Goal: Task Accomplishment & Management: Complete application form

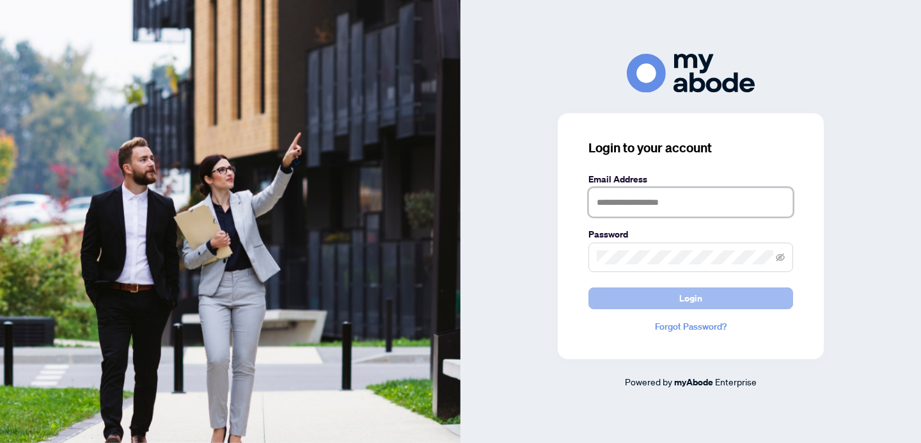
type input "**********"
click at [604, 292] on button "Login" at bounding box center [691, 298] width 205 height 22
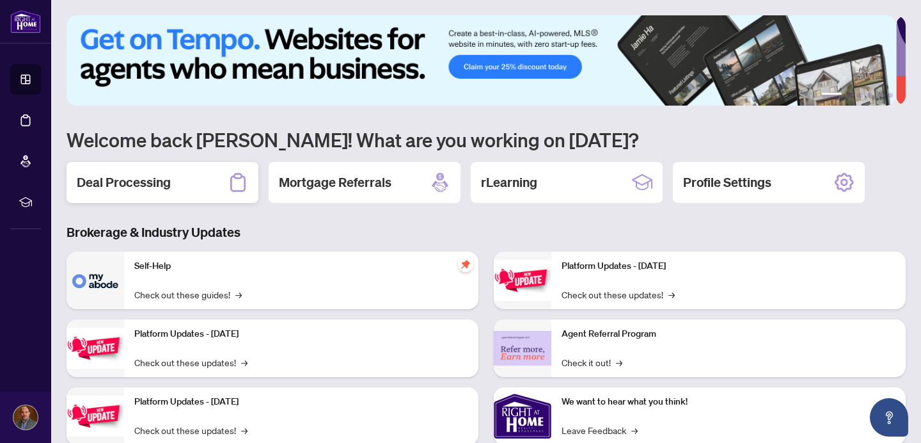
click at [173, 192] on div "Deal Processing" at bounding box center [163, 182] width 192 height 41
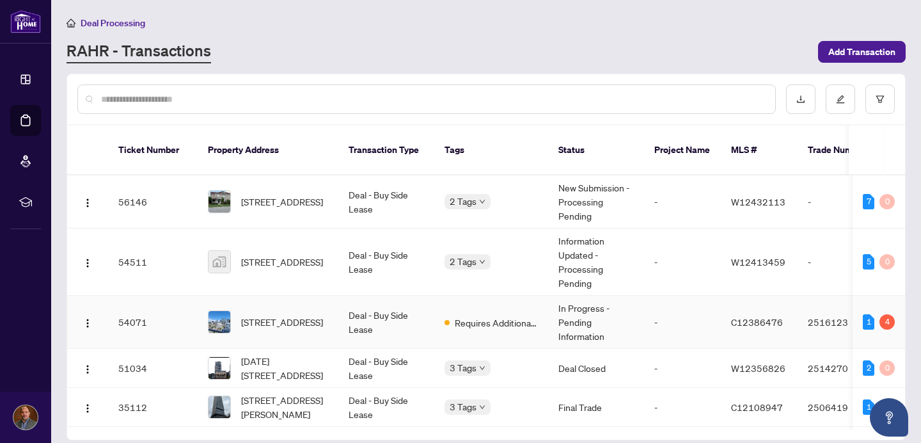
click at [381, 310] on td "Deal - Buy Side Lease" at bounding box center [387, 322] width 96 height 53
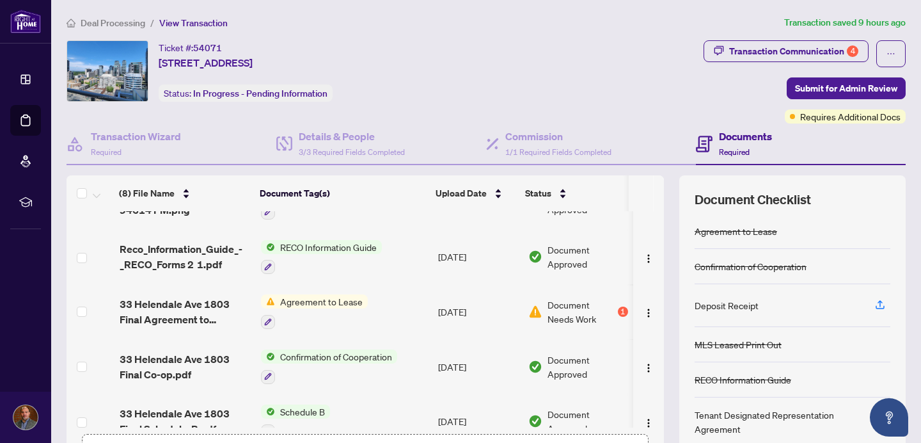
scroll to position [142, 0]
click at [324, 295] on span "Agreement to Lease" at bounding box center [321, 302] width 93 height 14
click at [323, 358] on span "Agreement to Lease" at bounding box center [303, 362] width 93 height 14
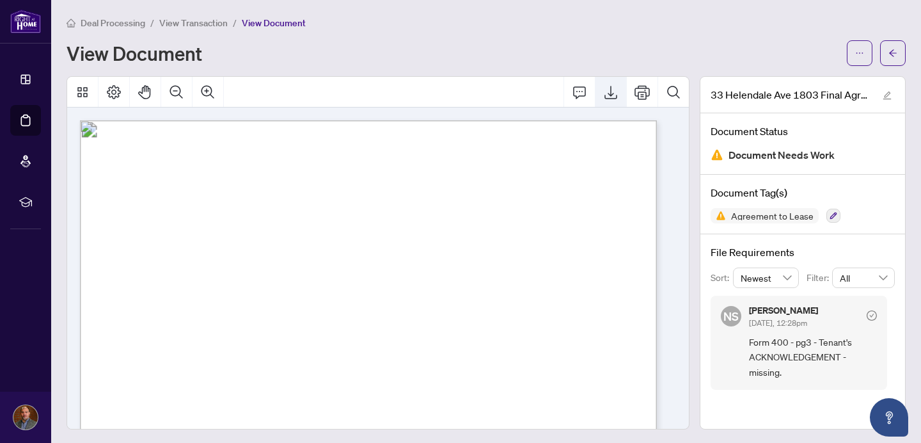
click at [605, 93] on icon "Export" at bounding box center [611, 92] width 13 height 13
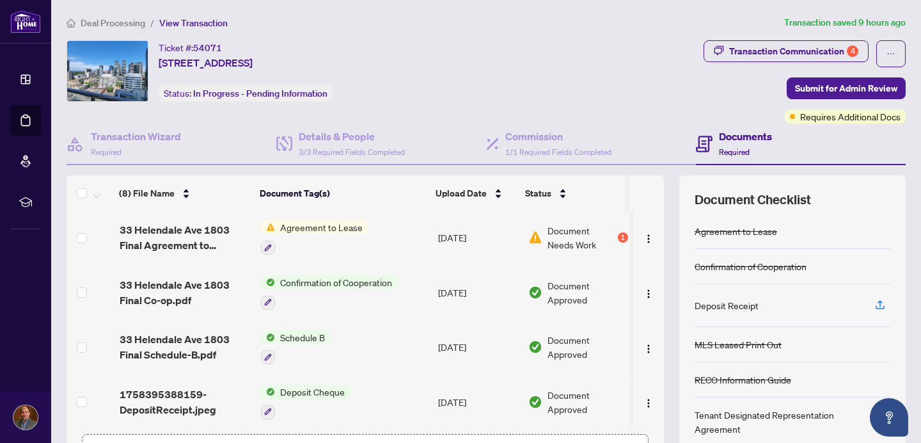
click at [424, 234] on td "Agreement to Lease" at bounding box center [344, 237] width 177 height 55
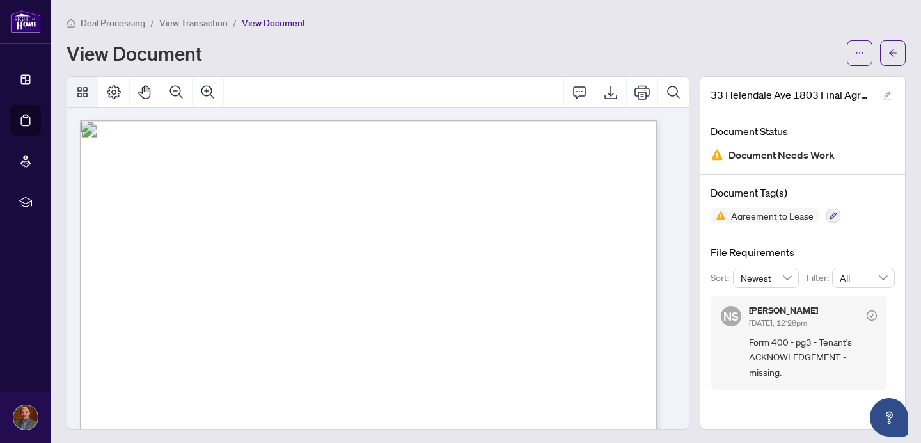
click at [75, 93] on icon "Thumbnails" at bounding box center [82, 91] width 15 height 15
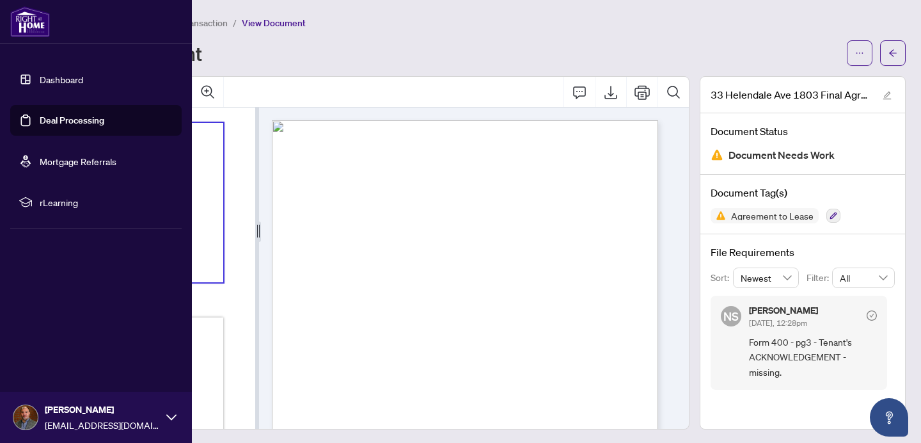
click at [52, 81] on link "Dashboard" at bounding box center [62, 80] width 44 height 12
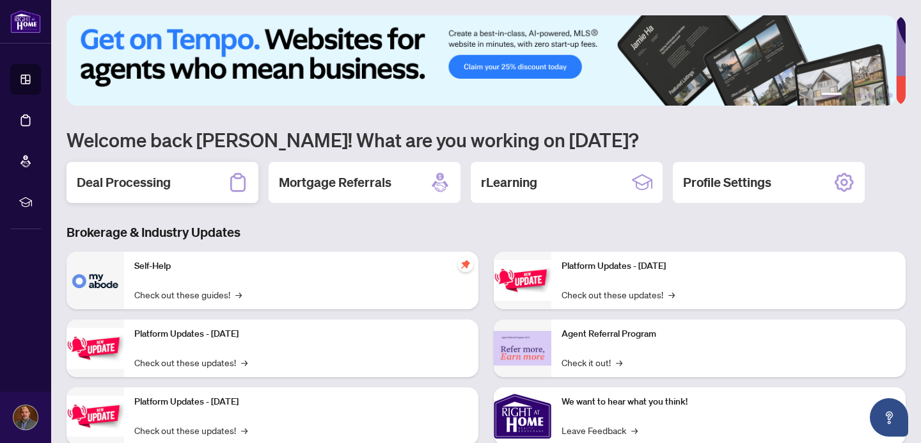
click at [149, 181] on h2 "Deal Processing" at bounding box center [124, 182] width 94 height 18
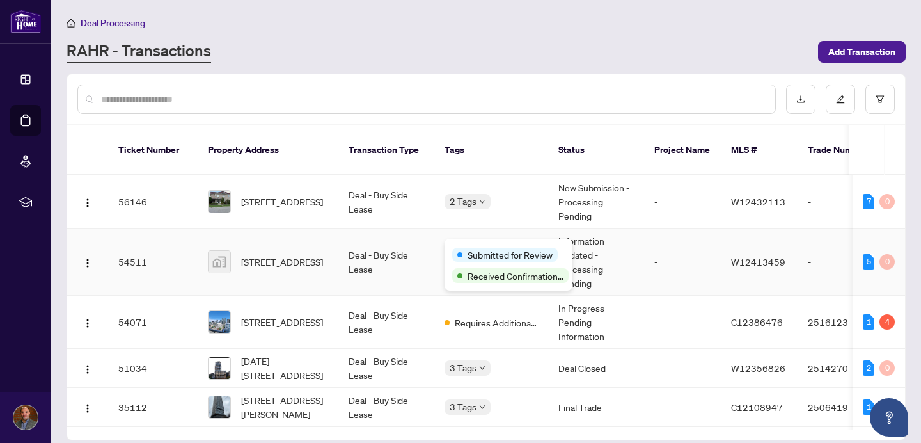
click at [482, 251] on span "Submitted for Review" at bounding box center [510, 255] width 85 height 14
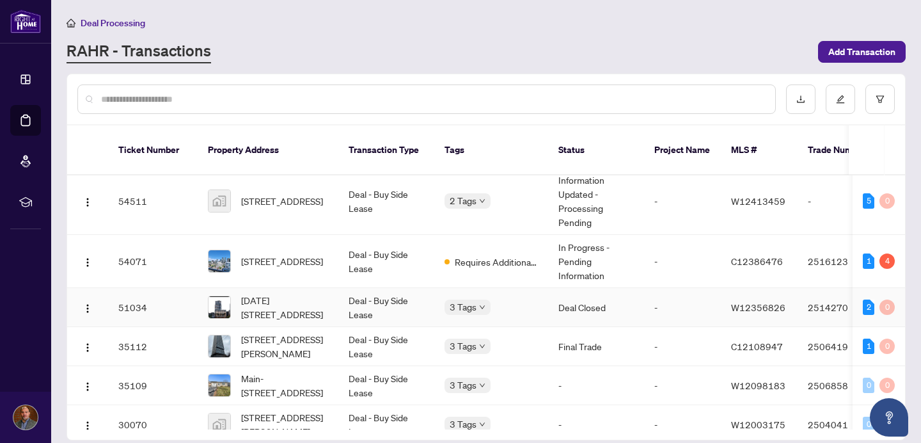
scroll to position [42, 0]
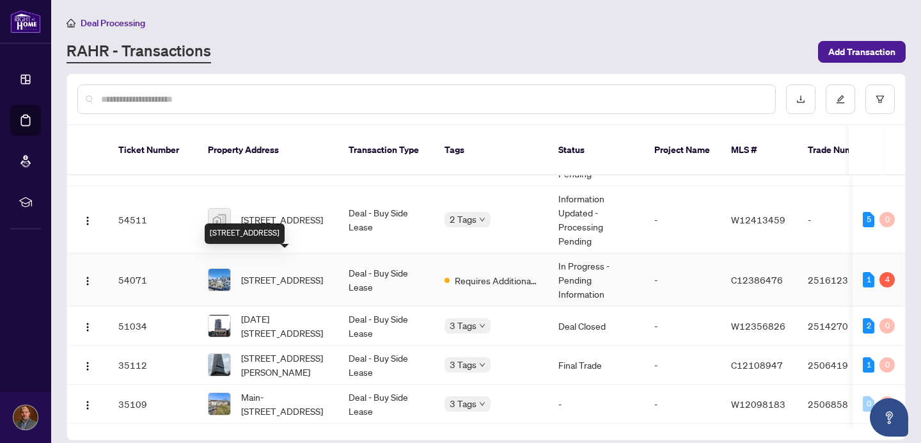
click at [302, 273] on span "[STREET_ADDRESS]" at bounding box center [282, 280] width 82 height 14
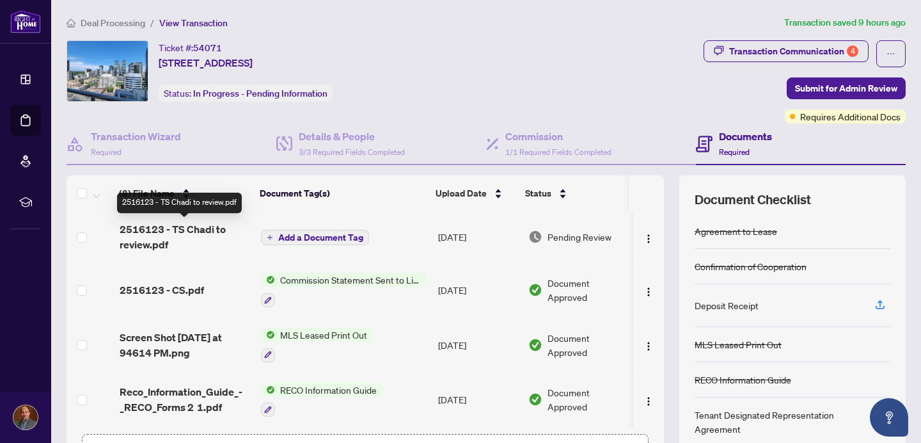
click at [196, 228] on span "2516123 - TS Chadi to review.pdf" at bounding box center [186, 236] width 132 height 31
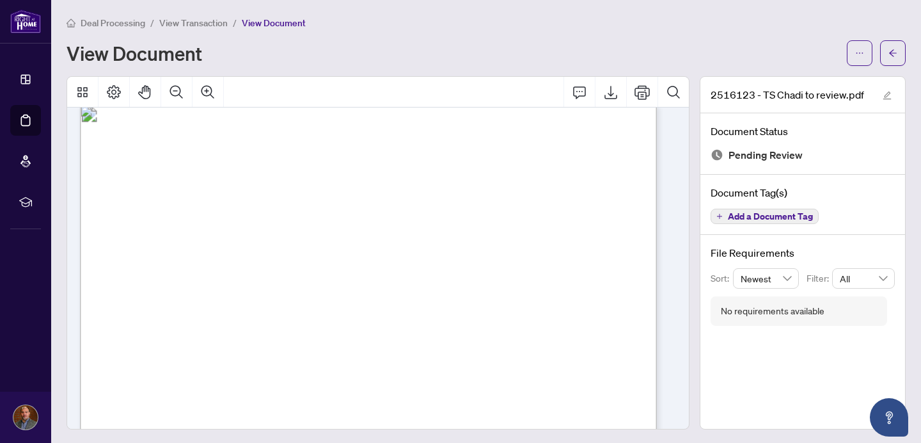
scroll to position [21, 0]
click at [605, 98] on icon "Export" at bounding box center [611, 92] width 13 height 13
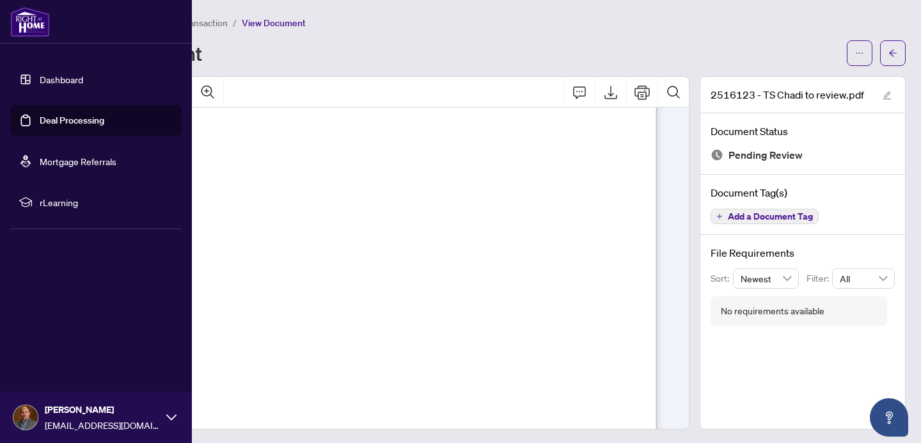
click at [40, 81] on link "Dashboard" at bounding box center [62, 80] width 44 height 12
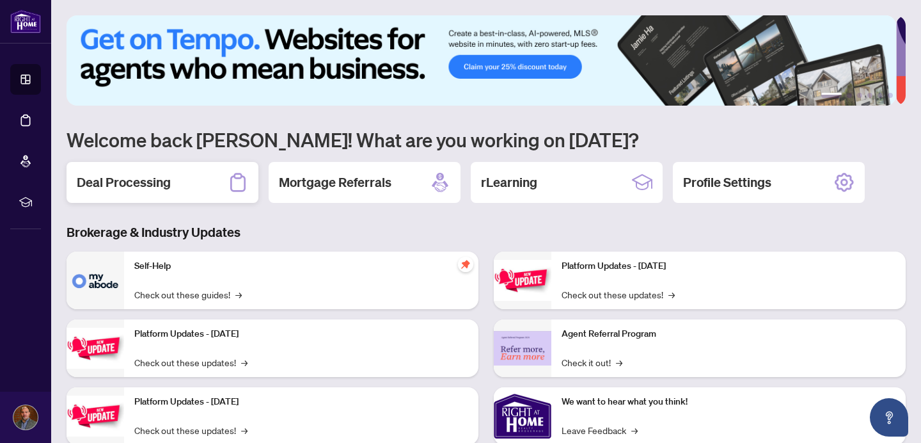
click at [170, 176] on h2 "Deal Processing" at bounding box center [124, 182] width 94 height 18
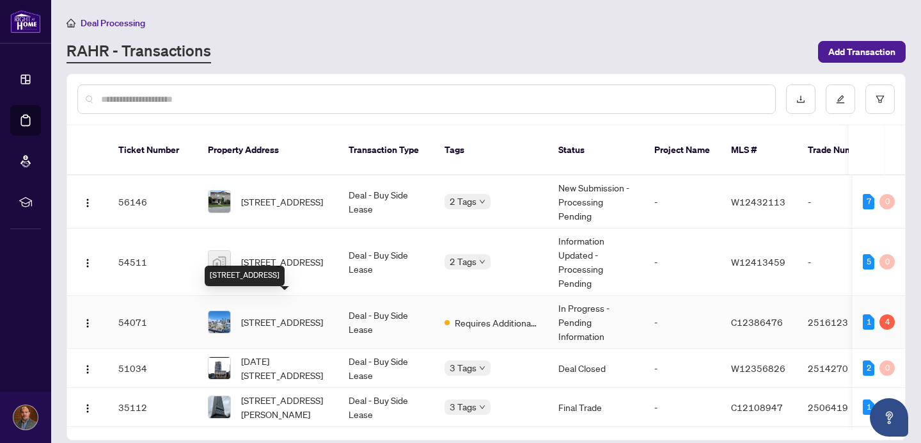
click at [308, 315] on span "[STREET_ADDRESS]" at bounding box center [282, 322] width 82 height 14
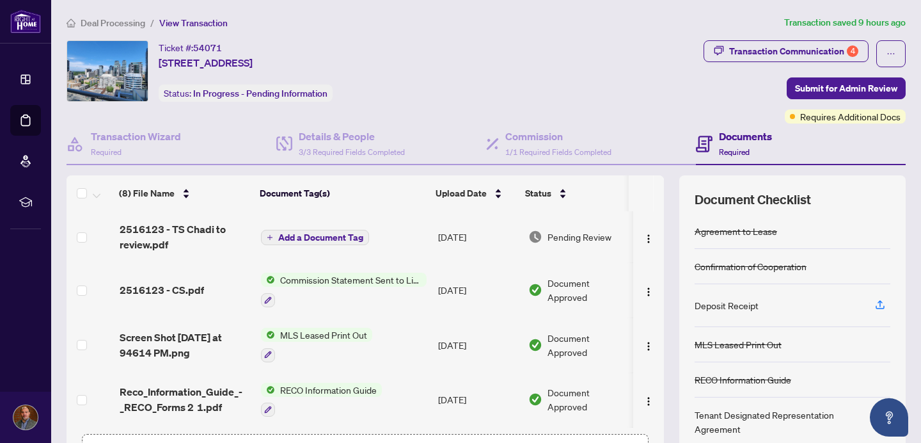
click at [342, 237] on span "Add a Document Tag" at bounding box center [320, 237] width 85 height 9
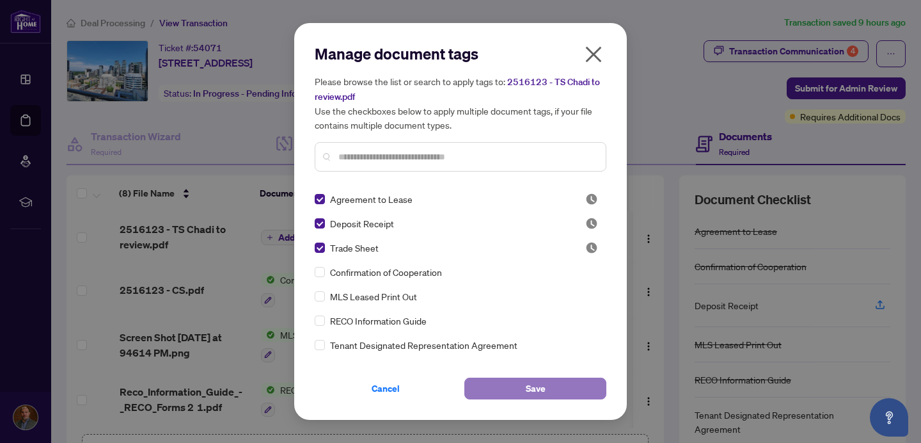
click at [532, 388] on span "Save" at bounding box center [536, 388] width 20 height 20
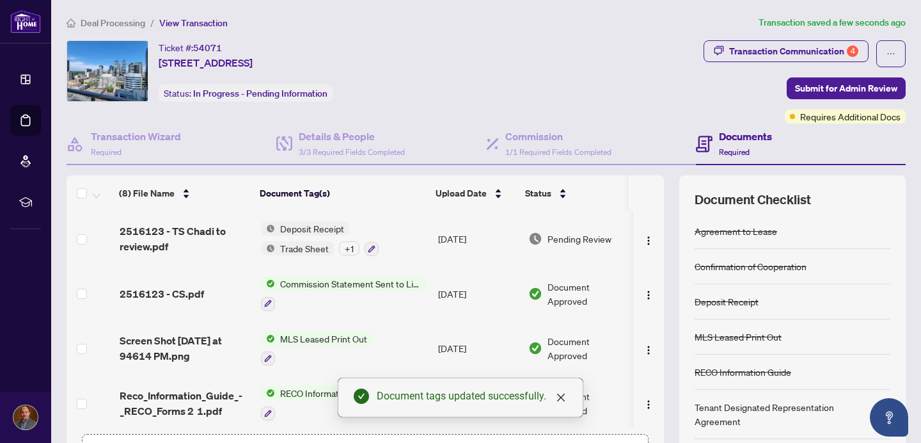
click at [314, 227] on span "Deposit Receipt" at bounding box center [312, 228] width 74 height 14
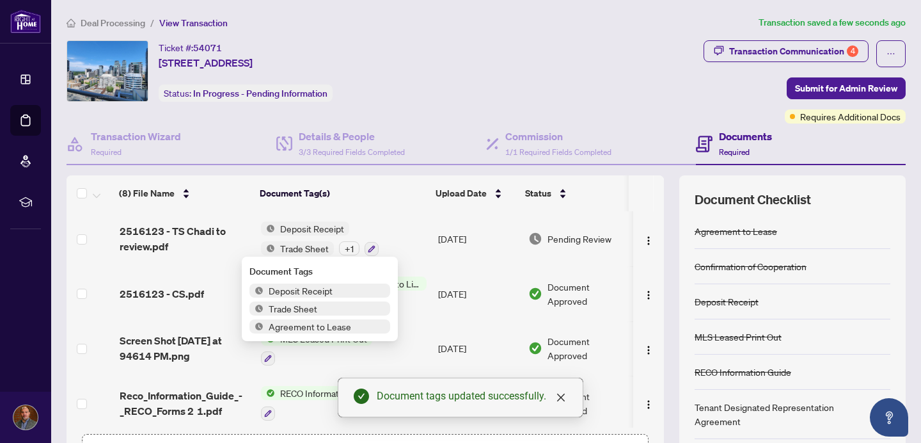
click at [313, 289] on span "Deposit Receipt" at bounding box center [301, 290] width 74 height 14
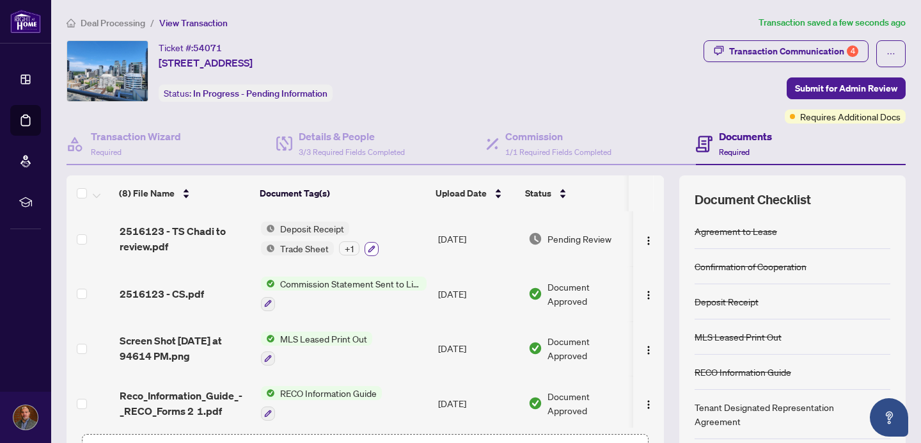
click at [375, 248] on icon "button" at bounding box center [372, 249] width 8 height 8
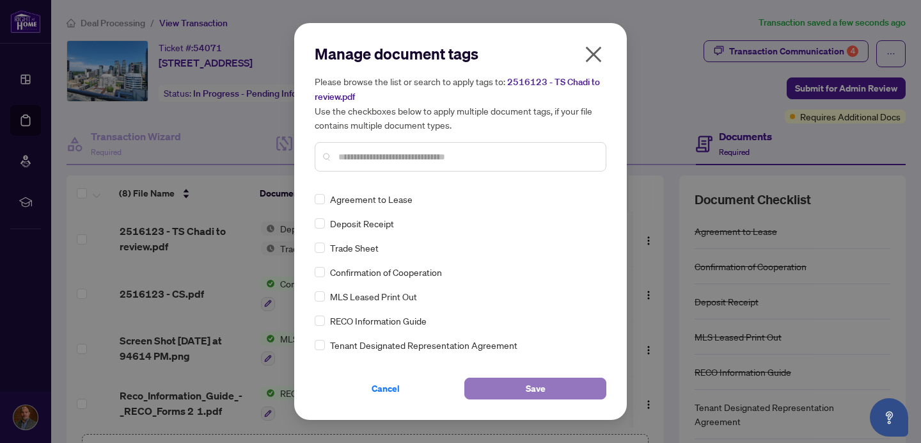
click at [529, 388] on span "Save" at bounding box center [536, 388] width 20 height 20
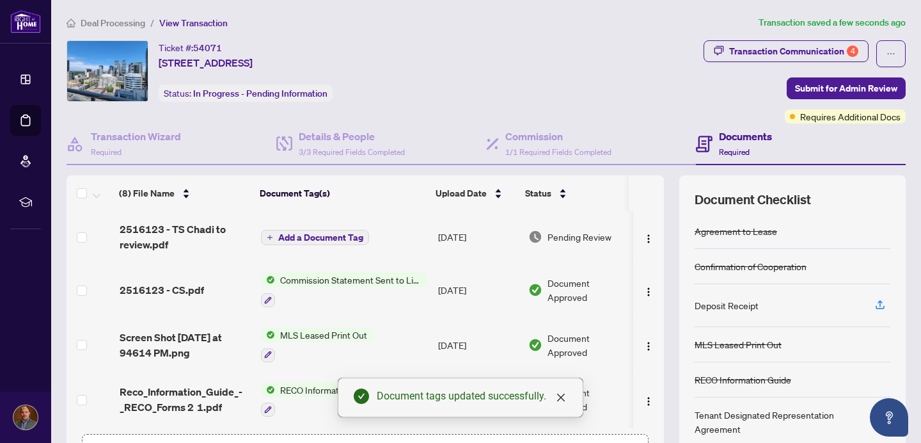
click at [304, 238] on span "Add a Document Tag" at bounding box center [320, 237] width 85 height 9
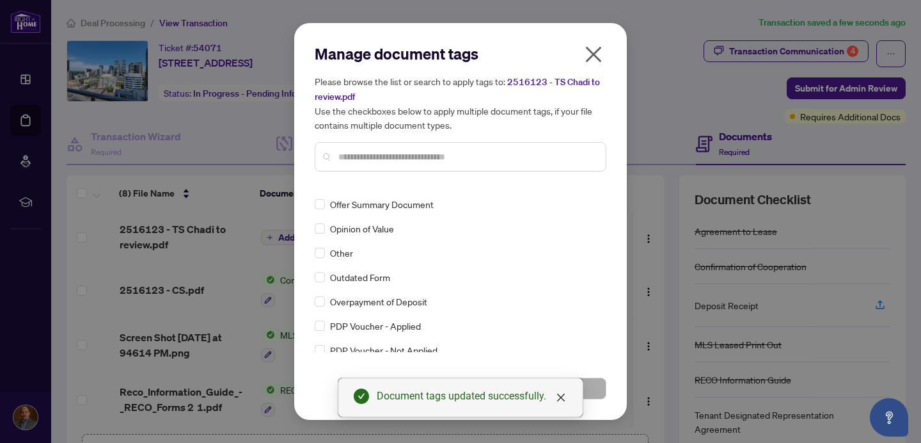
scroll to position [2274, 0]
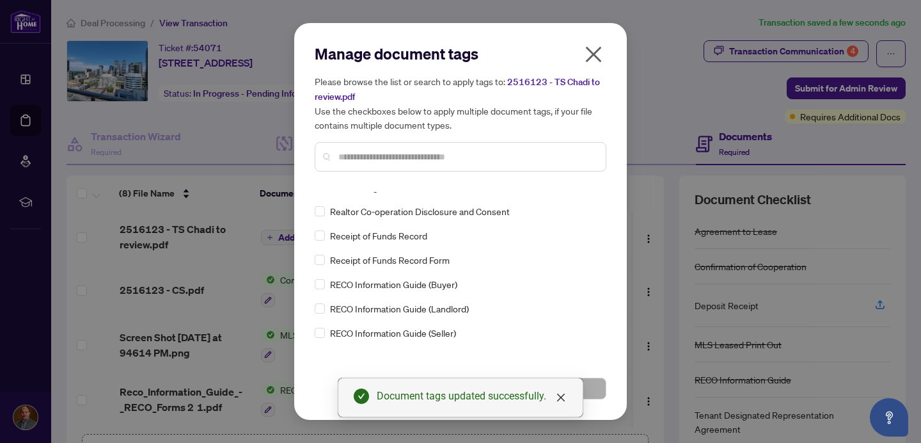
click at [411, 152] on input "text" at bounding box center [467, 157] width 257 height 14
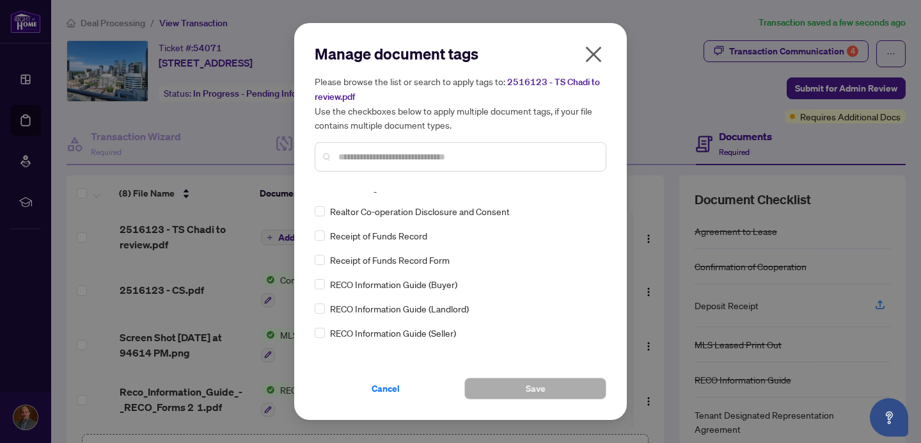
click at [598, 54] on icon "close" at bounding box center [594, 54] width 20 height 20
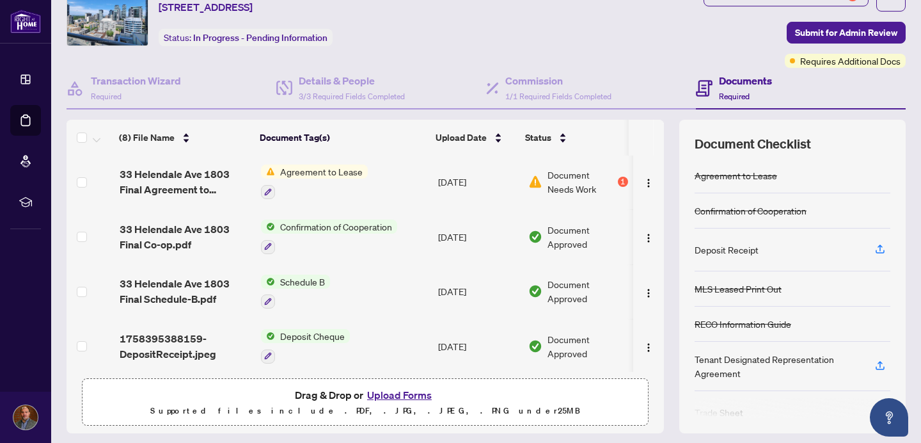
scroll to position [93, 0]
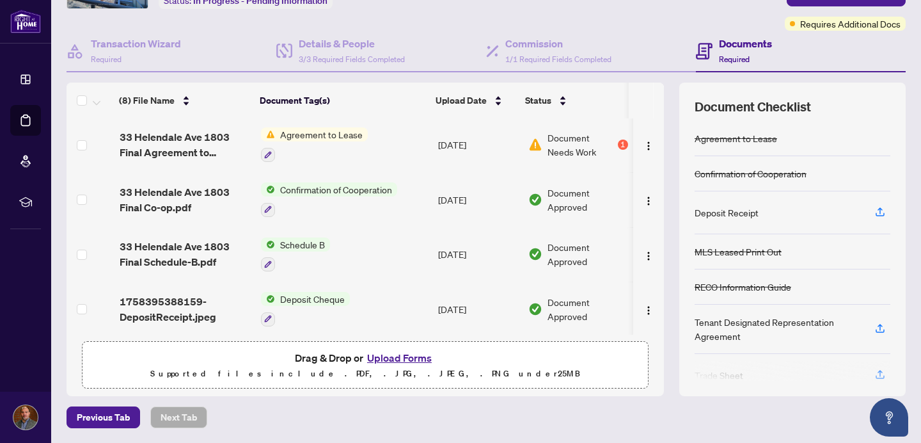
click at [404, 354] on button "Upload Forms" at bounding box center [399, 357] width 72 height 17
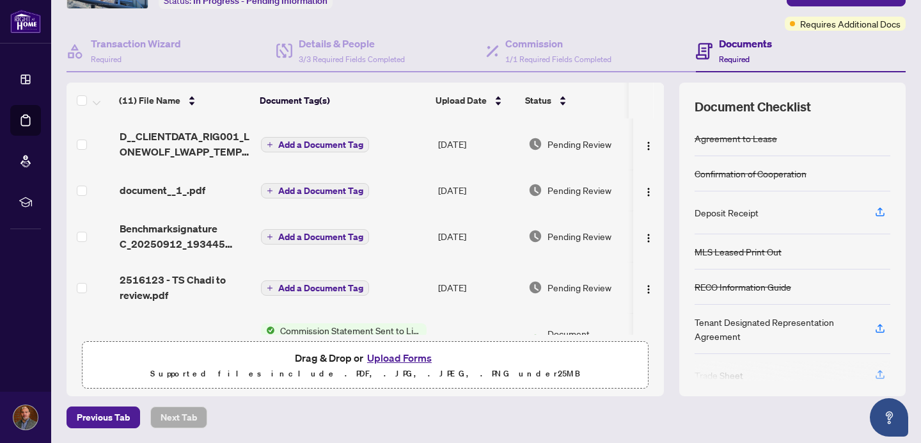
scroll to position [0, 0]
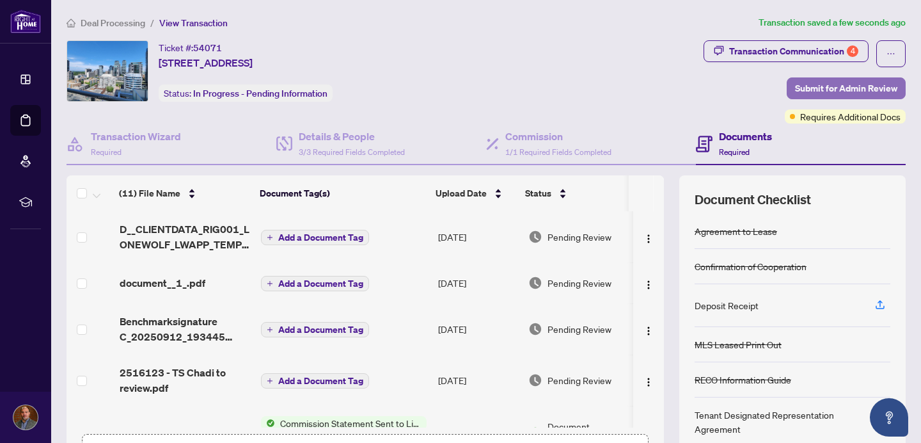
click at [820, 88] on span "Submit for Admin Review" at bounding box center [846, 88] width 102 height 20
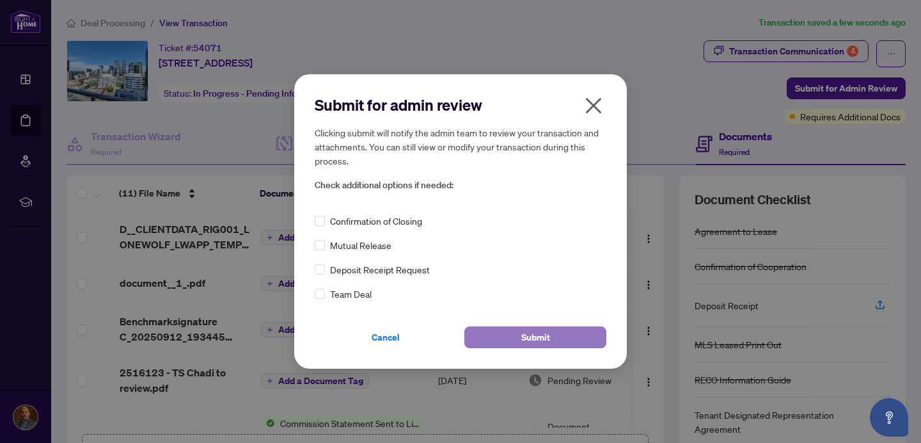
click at [522, 333] on span "Submit" at bounding box center [536, 337] width 29 height 20
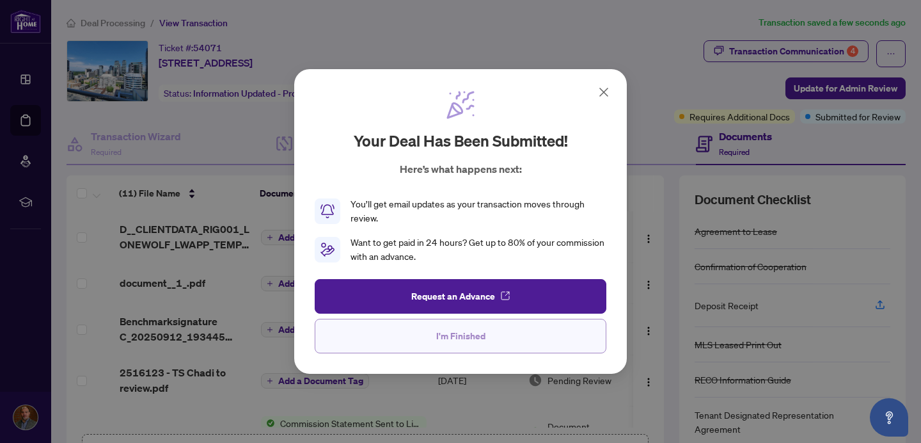
click at [563, 332] on button "I'm Finished" at bounding box center [461, 336] width 292 height 35
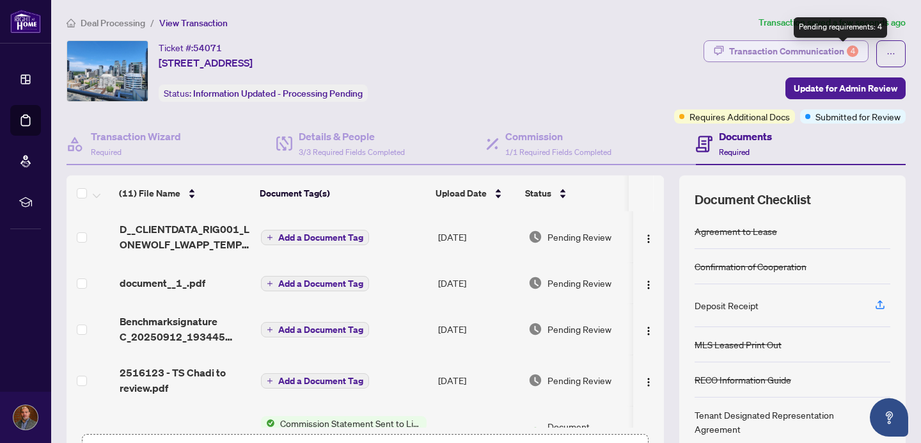
click at [847, 45] on div "4" at bounding box center [853, 51] width 12 height 12
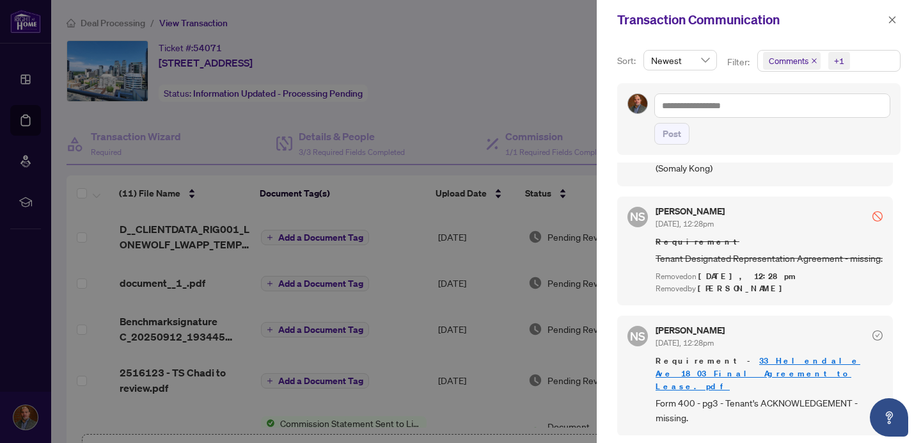
scroll to position [511, 0]
click at [815, 370] on link "33 Helendale Ave 1803 Final Agreement to Lease.pdf" at bounding box center [758, 373] width 205 height 36
click at [895, 20] on icon "close" at bounding box center [892, 19] width 9 height 9
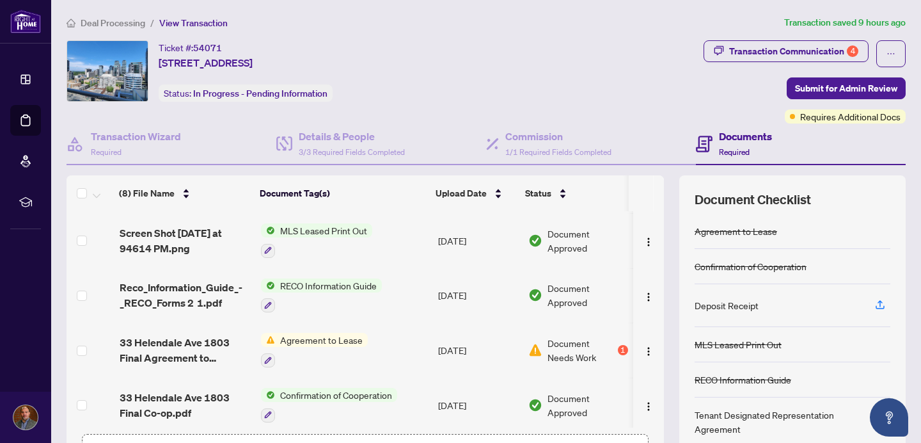
scroll to position [125, 0]
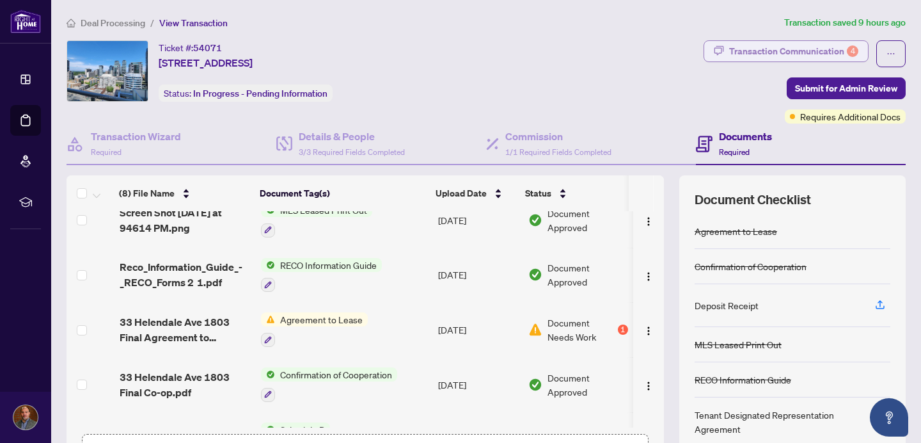
click at [744, 48] on div "Transaction Communication 4" at bounding box center [793, 51] width 129 height 20
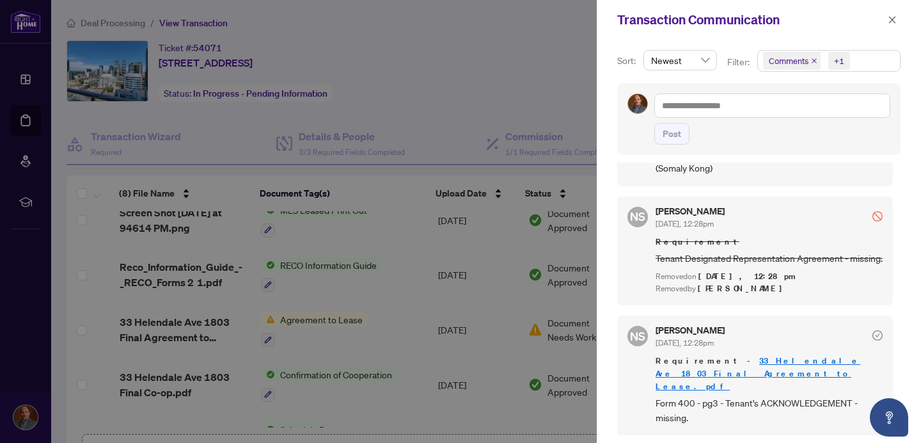
scroll to position [502, 0]
click at [895, 18] on icon "close" at bounding box center [892, 19] width 9 height 9
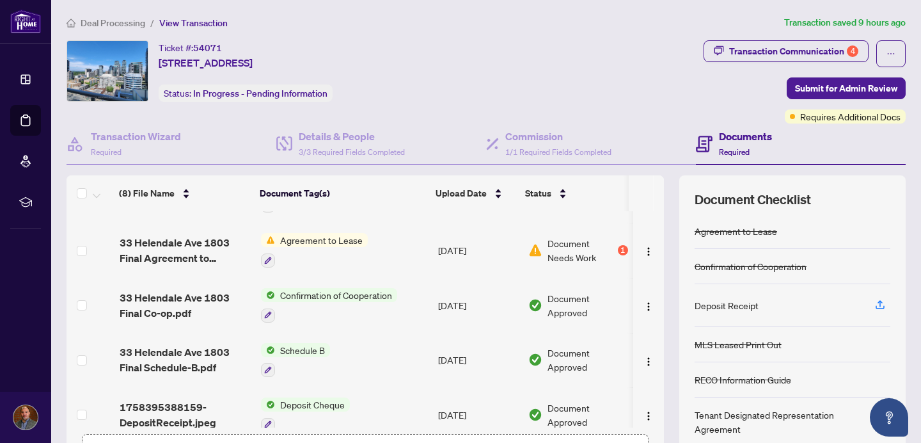
scroll to position [217, 0]
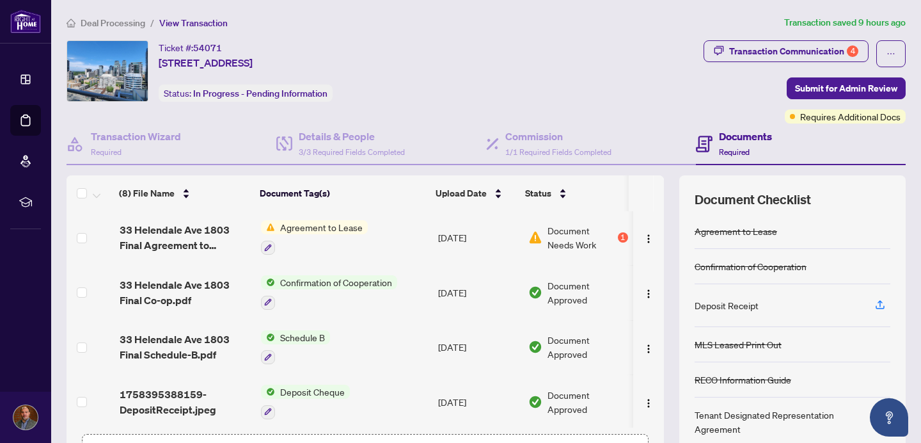
click at [309, 388] on span "Deposit Cheque" at bounding box center [312, 392] width 75 height 14
click at [304, 362] on span "Deposit Cheque" at bounding box center [286, 362] width 75 height 14
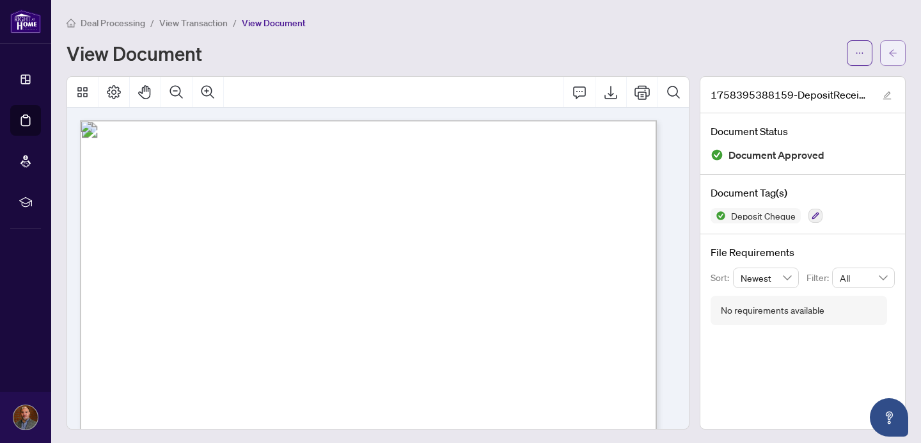
click at [888, 54] on button "button" at bounding box center [893, 53] width 26 height 26
